Goal: Information Seeking & Learning: Learn about a topic

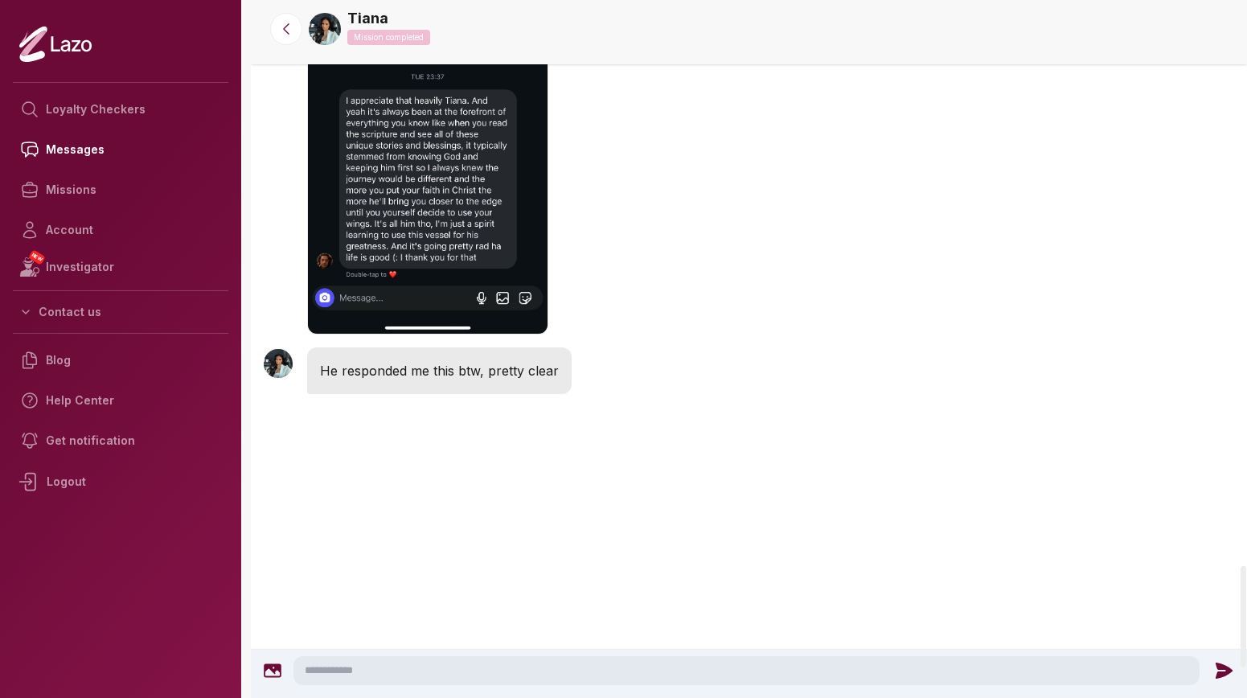
scroll to position [3820, 0]
click at [358, 12] on link "Tiana" at bounding box center [367, 18] width 41 height 23
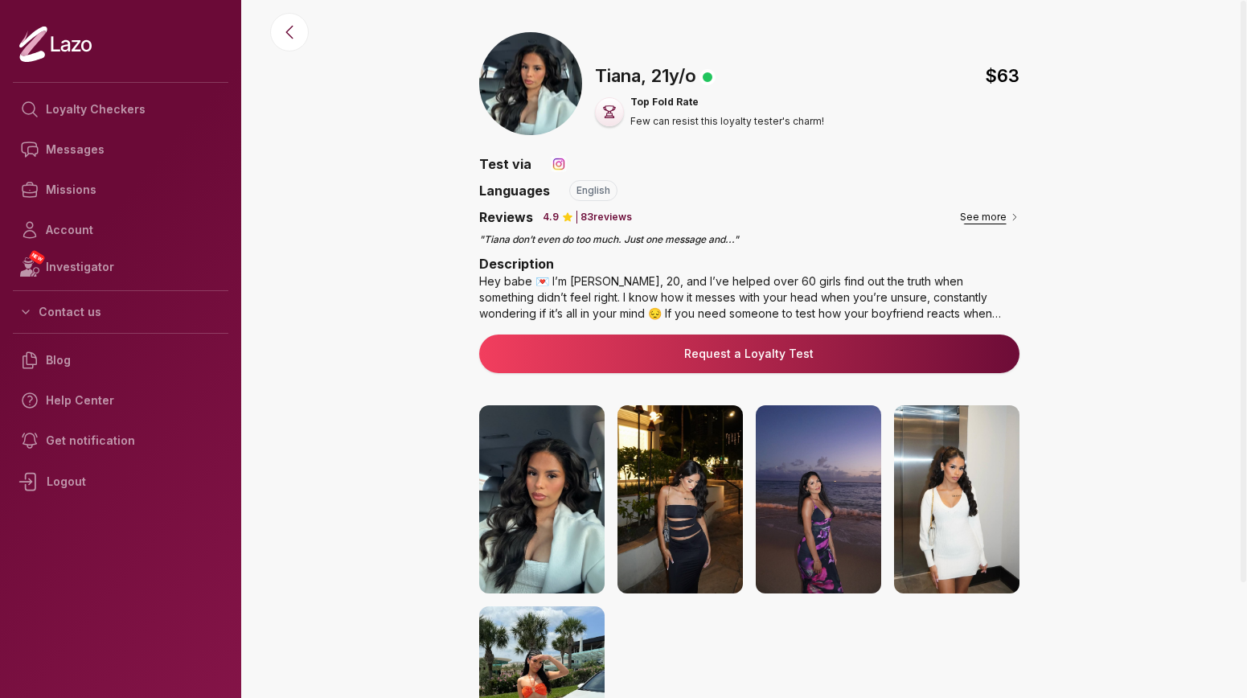
click at [987, 220] on button "See more" at bounding box center [989, 217] width 59 height 16
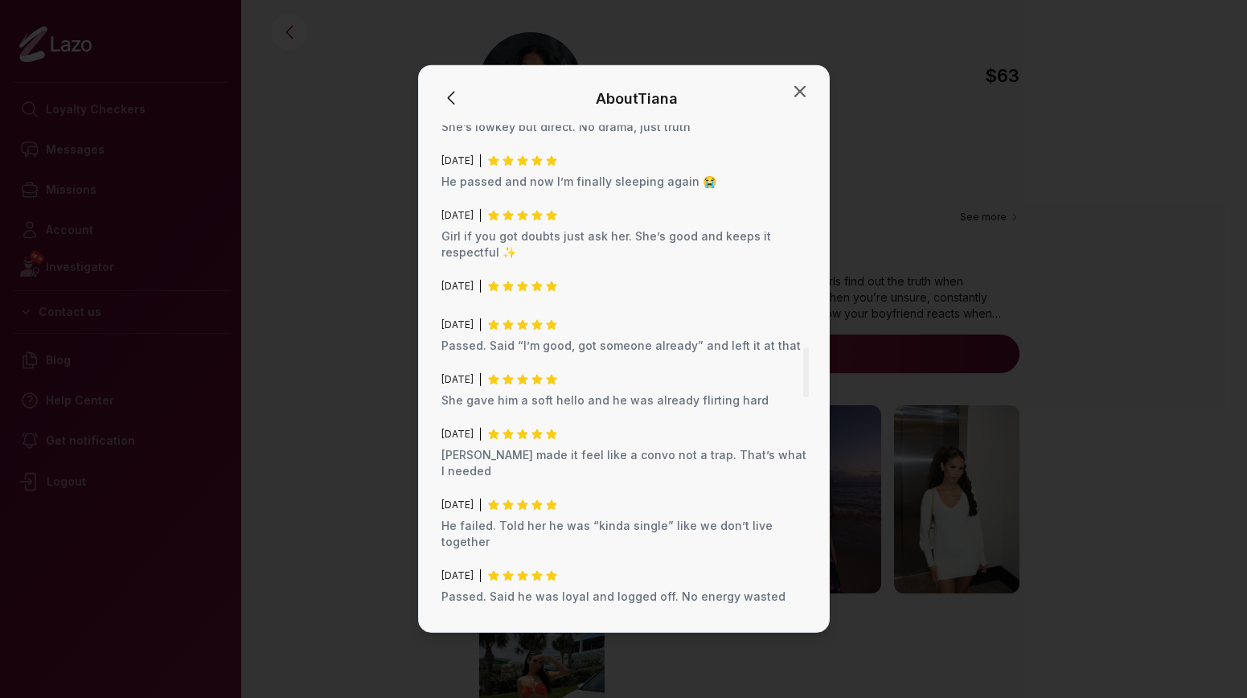
scroll to position [2192, 0]
click at [799, 88] on icon "button" at bounding box center [799, 91] width 19 height 19
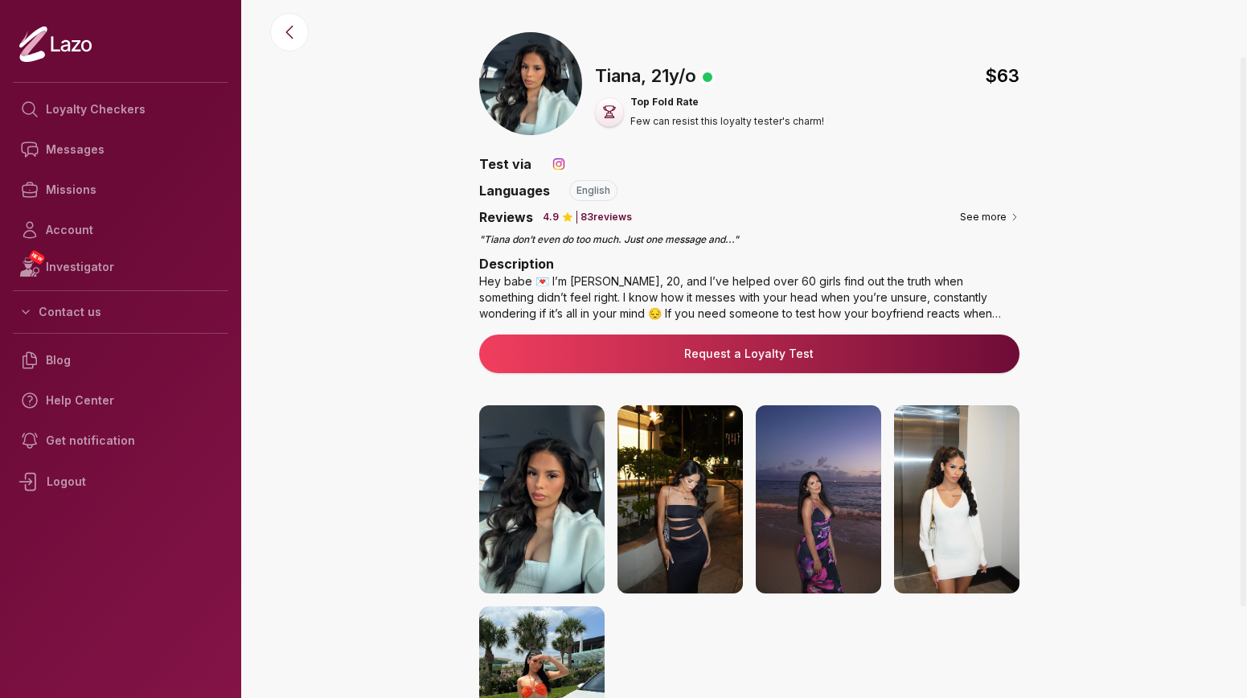
scroll to position [186, 0]
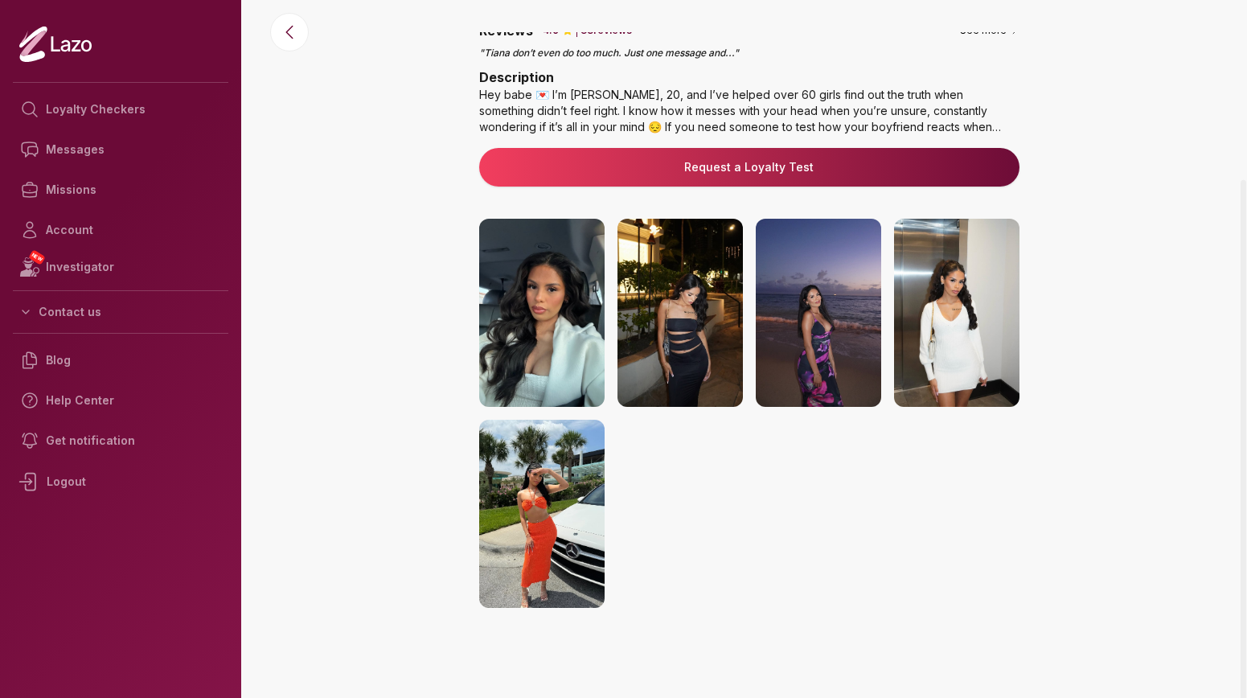
click at [837, 343] on img at bounding box center [818, 313] width 125 height 188
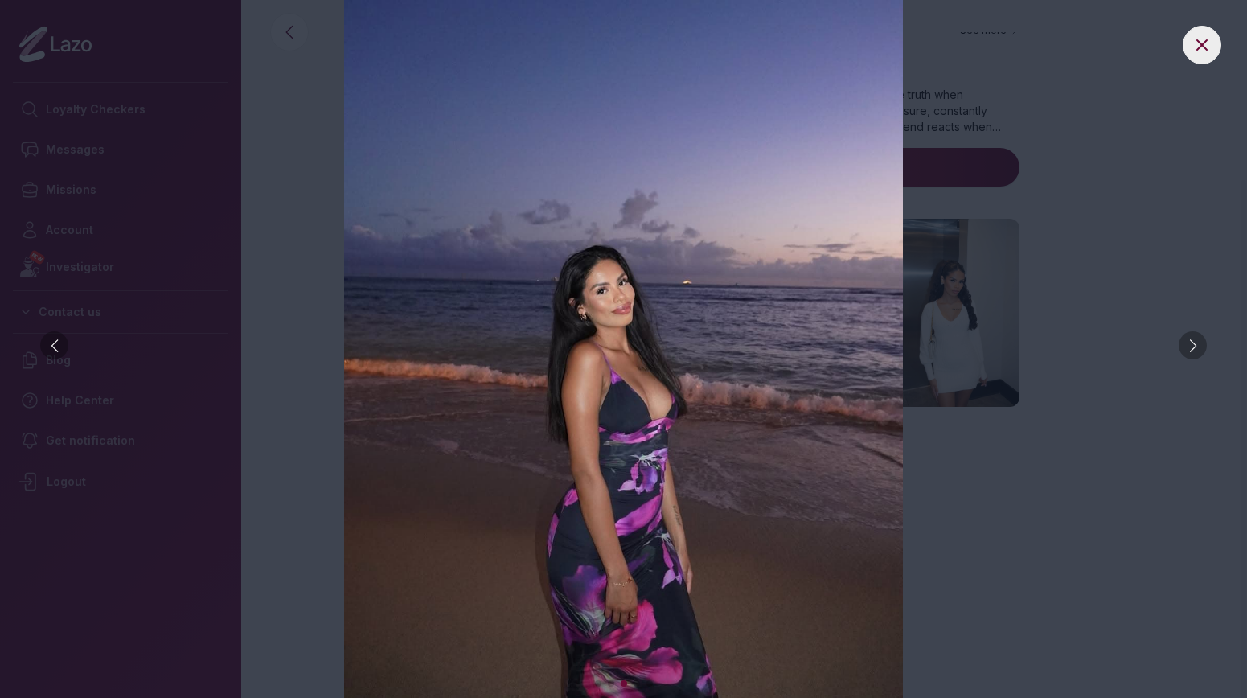
click at [1186, 342] on div at bounding box center [1192, 345] width 28 height 28
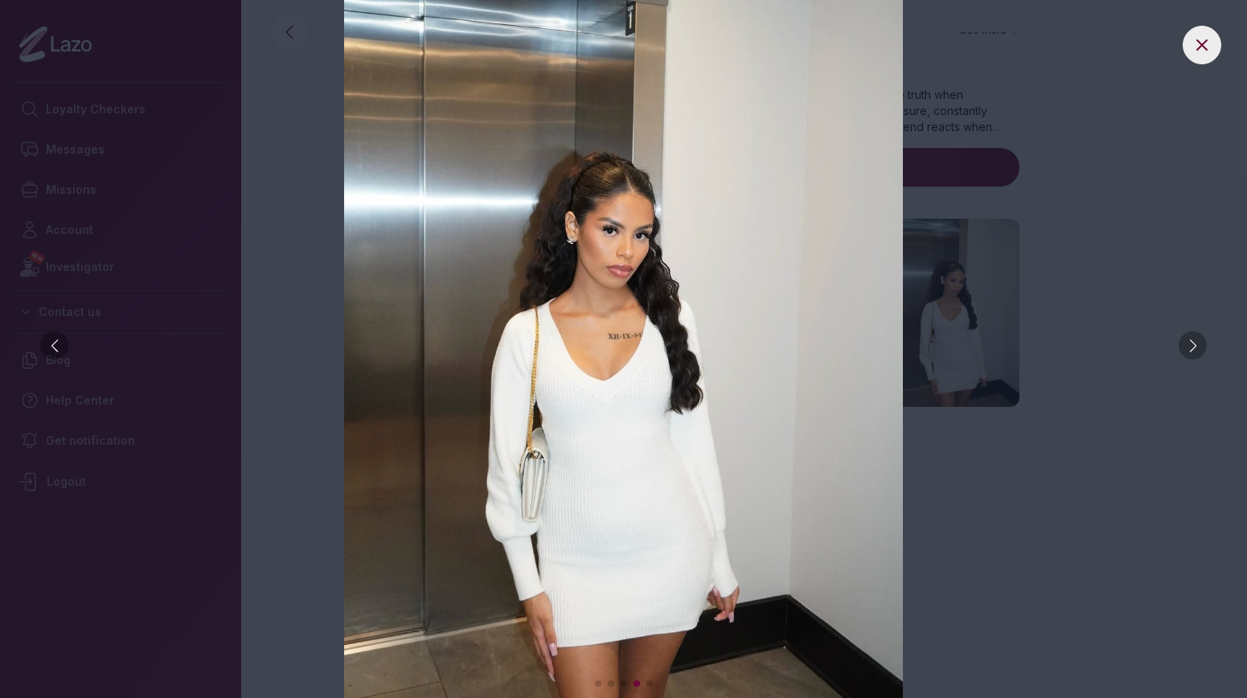
click at [1186, 342] on div at bounding box center [1192, 345] width 28 height 28
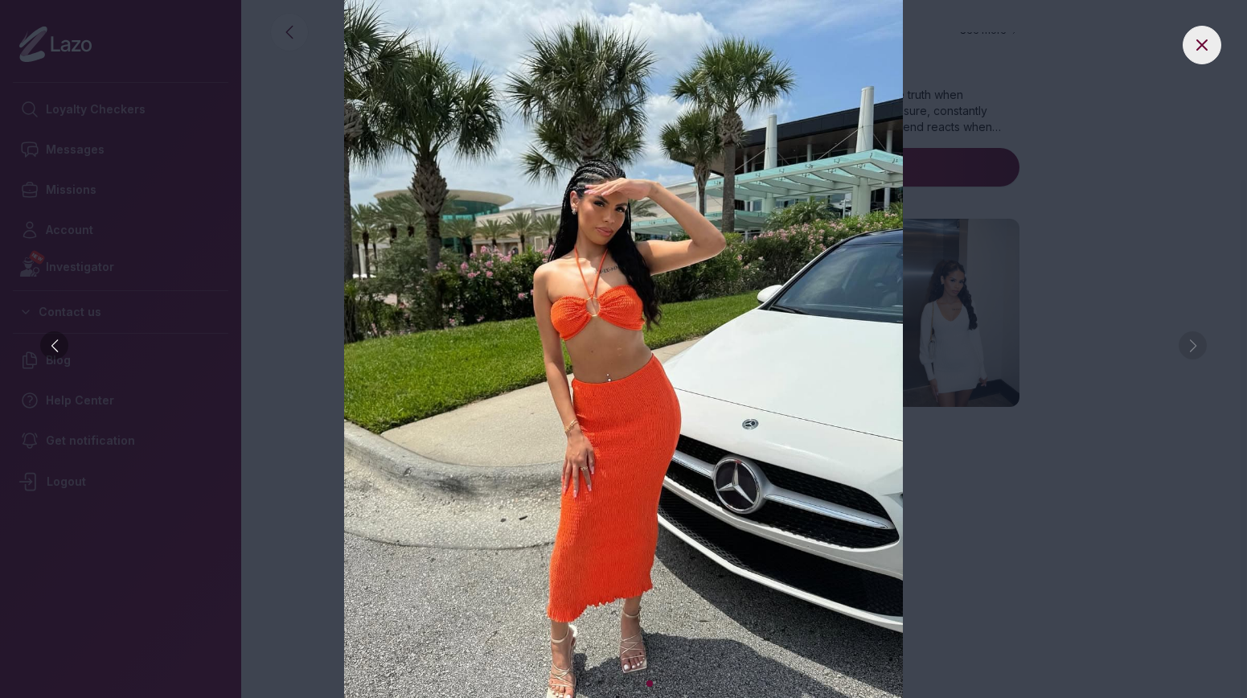
click at [1186, 342] on img at bounding box center [623, 349] width 1182 height 698
click at [1087, 487] on img at bounding box center [623, 349] width 1182 height 698
click at [1214, 38] on button at bounding box center [1201, 45] width 39 height 39
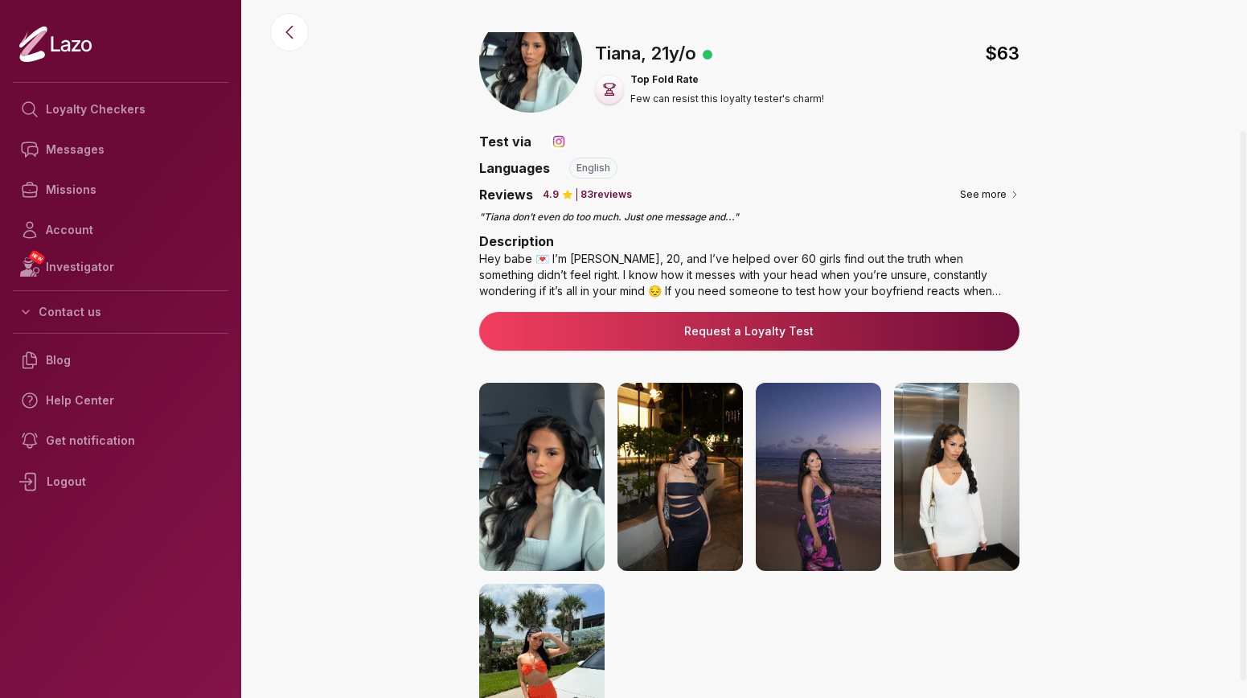
scroll to position [0, 0]
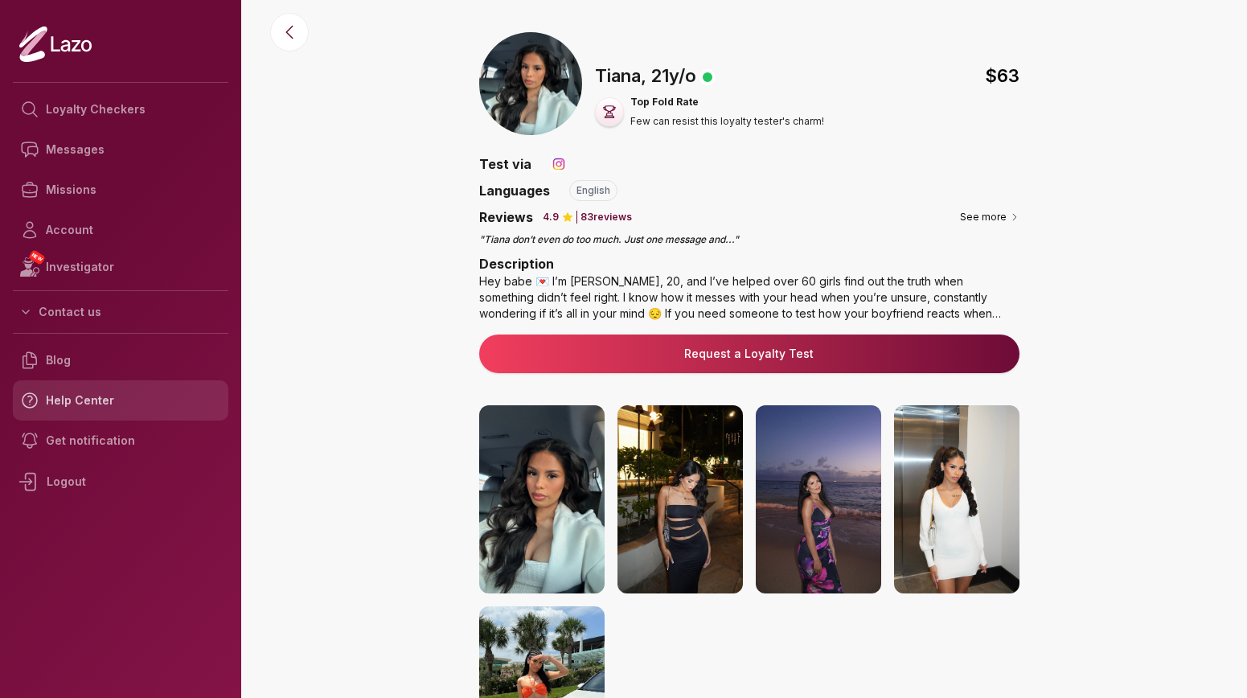
click at [98, 406] on link "Help Center" at bounding box center [120, 400] width 215 height 40
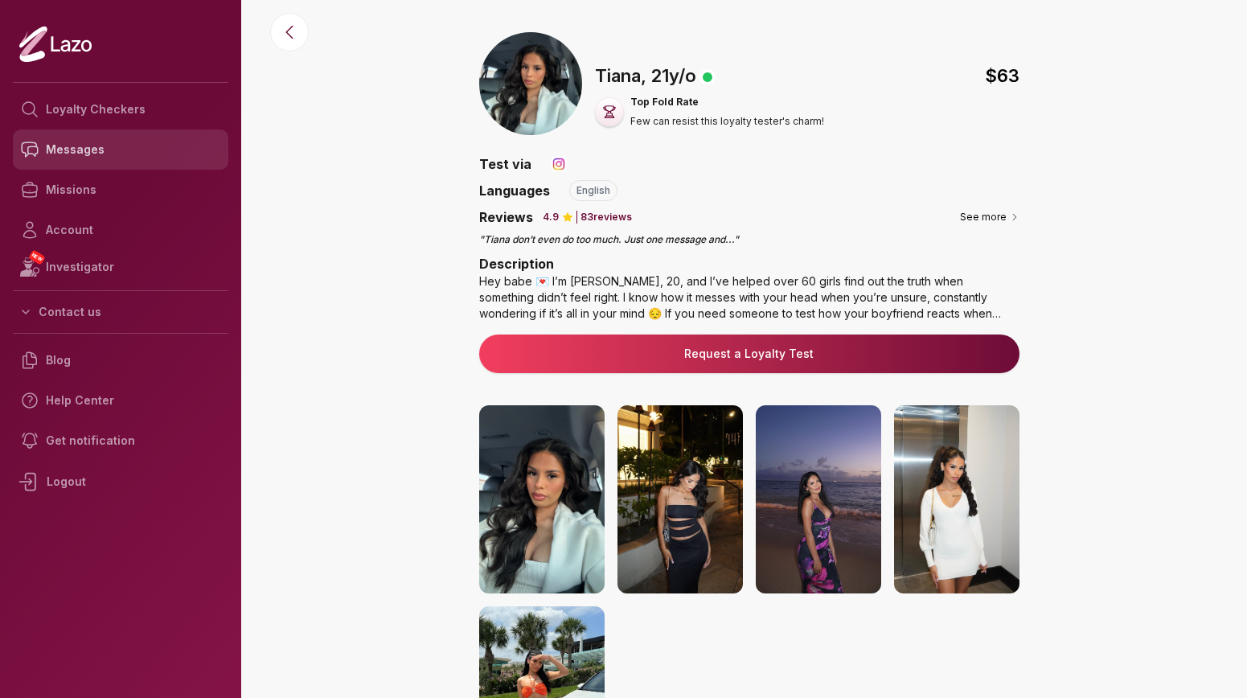
click at [100, 154] on link "Messages" at bounding box center [120, 149] width 215 height 40
